Goal: Transaction & Acquisition: Purchase product/service

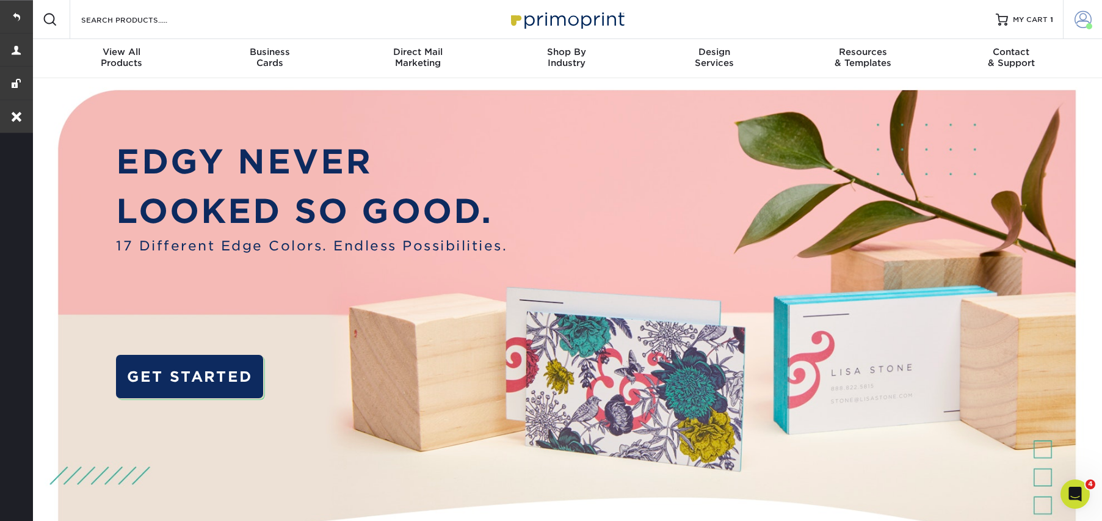
click at [1076, 17] on span at bounding box center [1082, 19] width 17 height 17
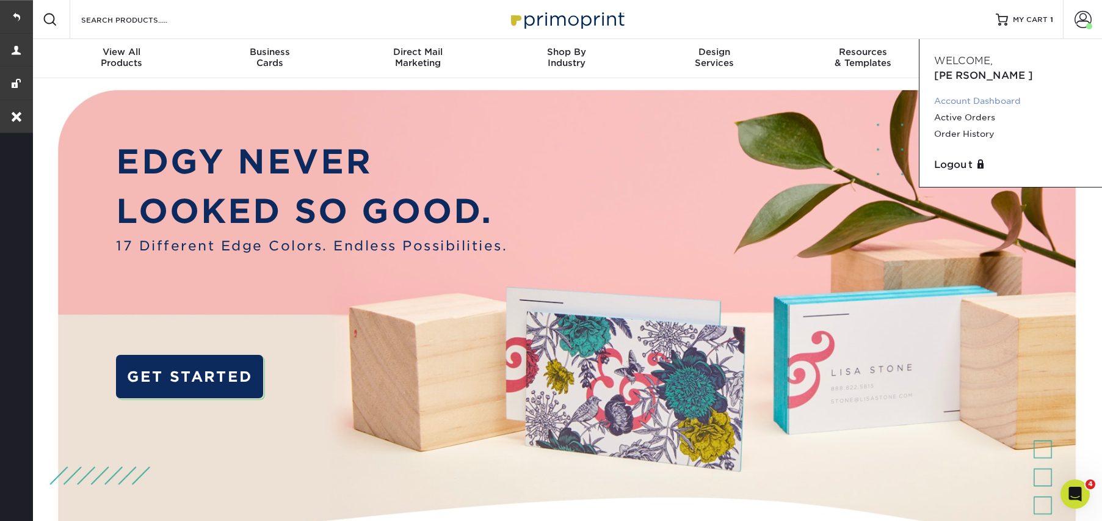
click at [960, 93] on link "Account Dashboard" at bounding box center [1010, 101] width 153 height 16
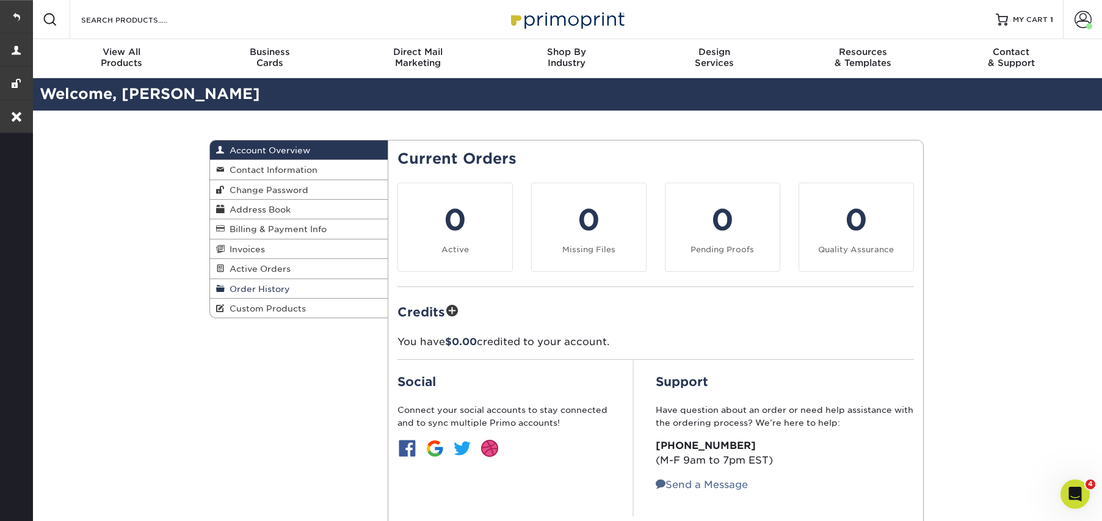
click at [260, 292] on span "Order History" at bounding box center [257, 289] width 65 height 10
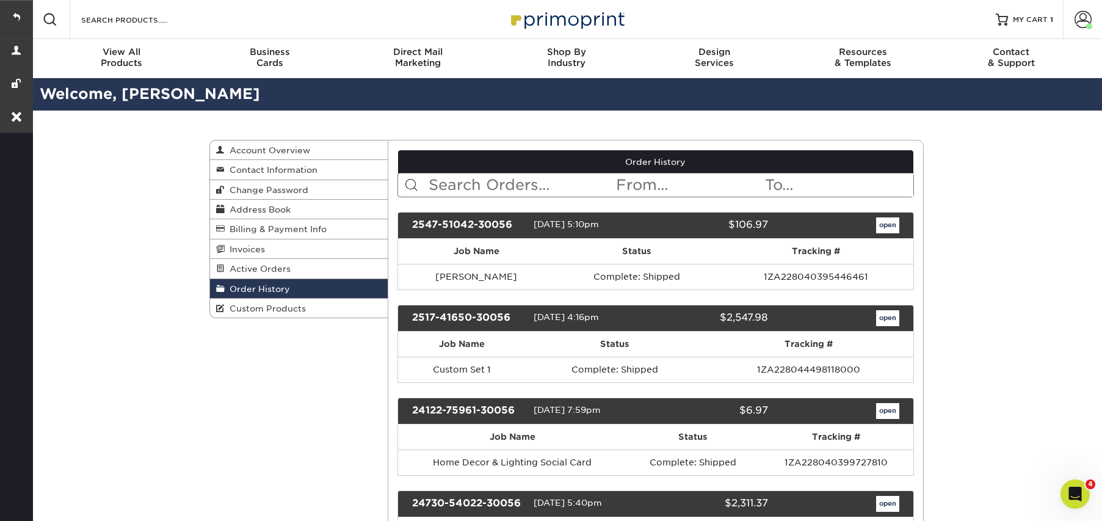
click at [487, 183] on input "text" at bounding box center [520, 184] width 187 height 23
paste input "2547-51042-30056"
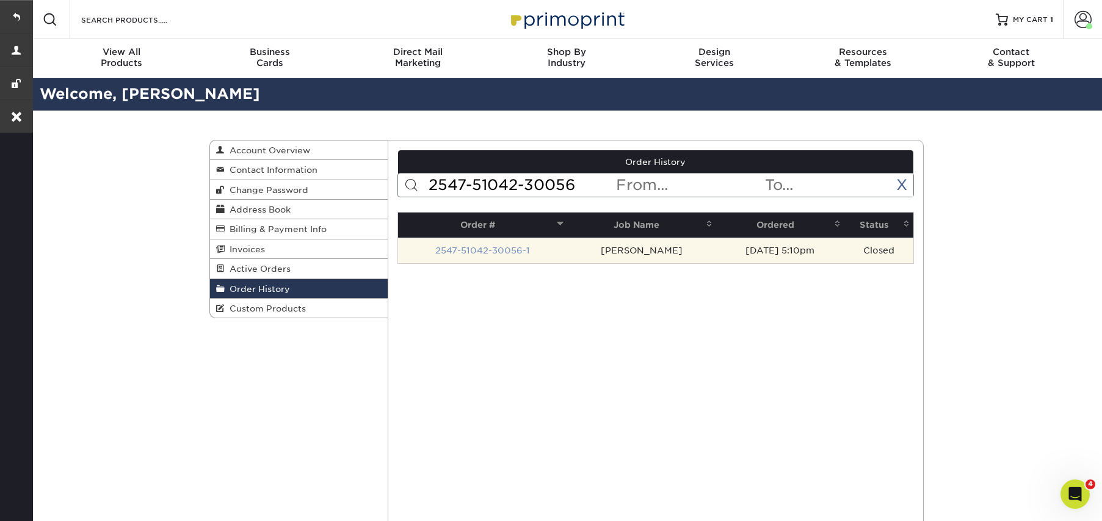
type input "2547-51042-30056"
click at [496, 248] on link "2547-51042-30056-1" at bounding box center [482, 250] width 95 height 10
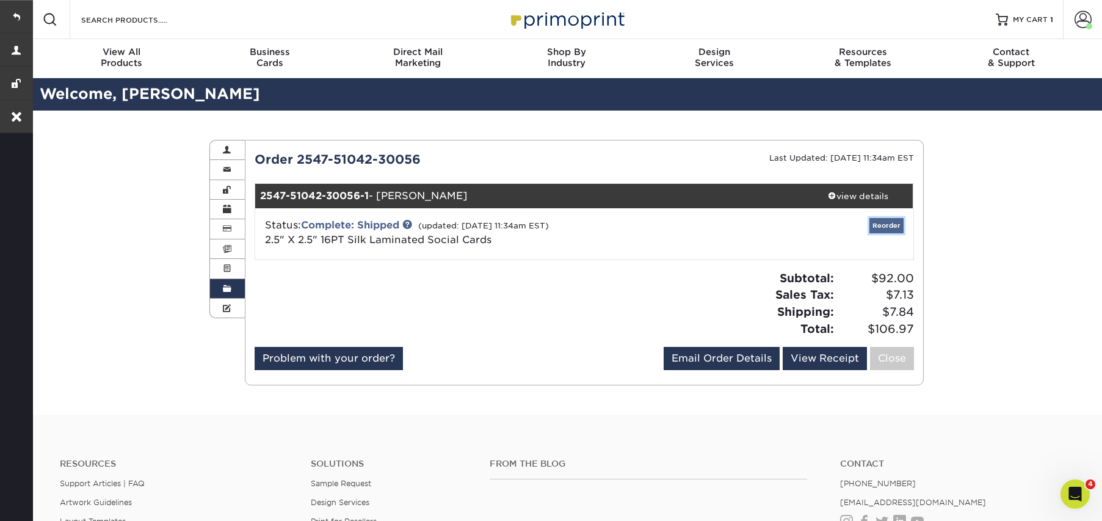
click at [886, 230] on link "Reorder" at bounding box center [886, 225] width 34 height 15
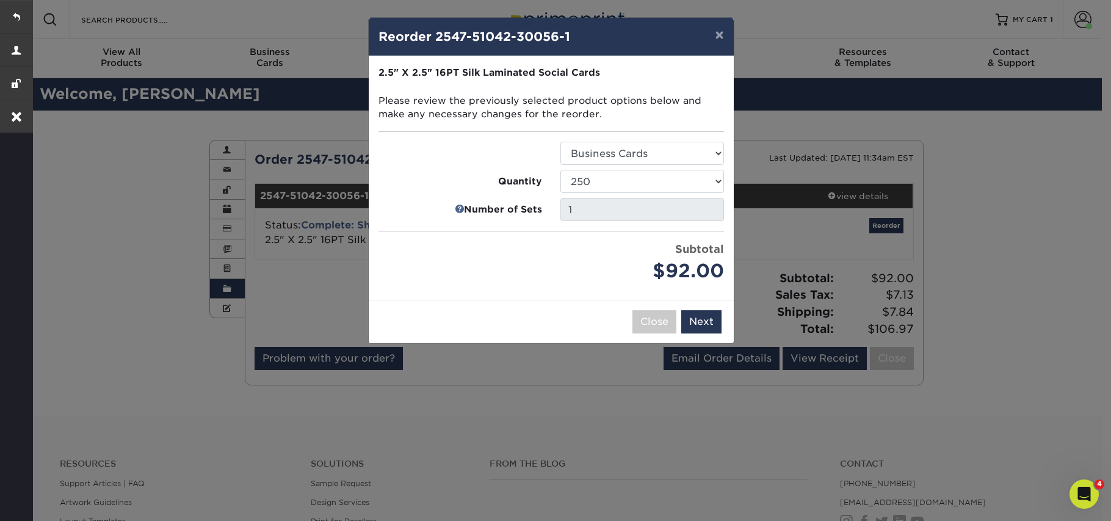
click at [105, 181] on div "× Reorder 2547-51042-30056-1 Please select all options to continue. Only quanti…" at bounding box center [555, 260] width 1111 height 521
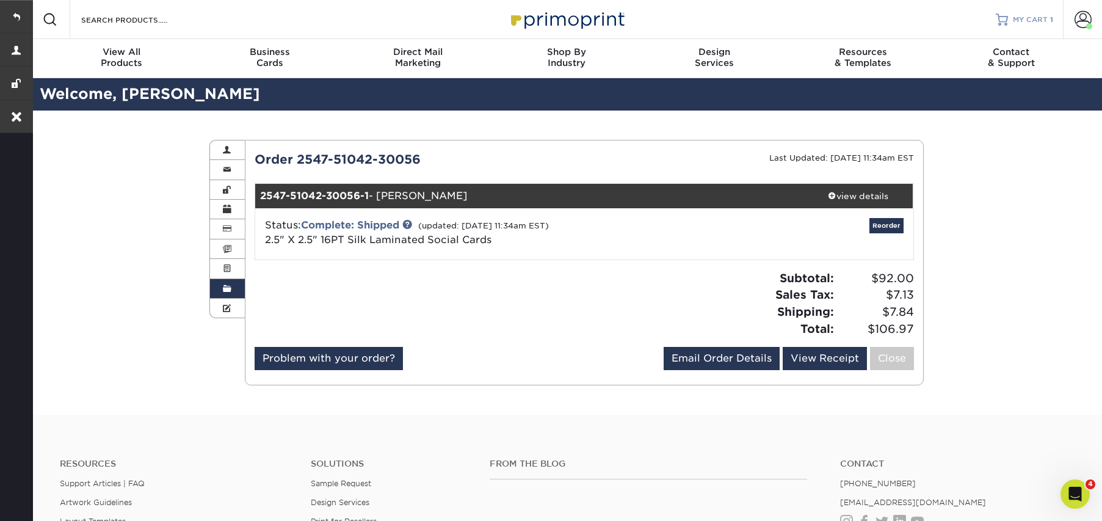
click at [1031, 11] on link "MY CART 1" at bounding box center [1024, 19] width 57 height 39
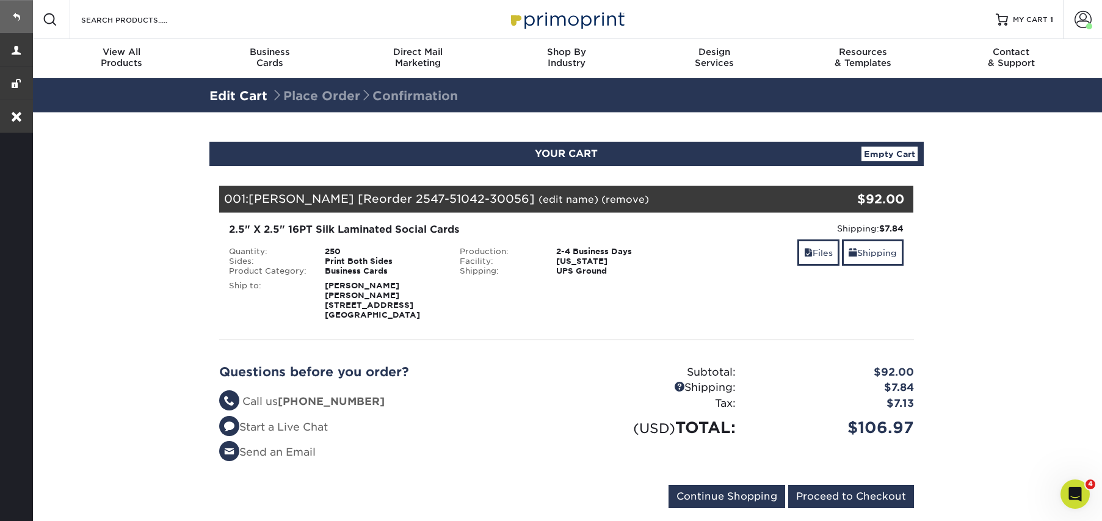
click at [18, 15] on link at bounding box center [16, 16] width 33 height 33
